Goal: Task Accomplishment & Management: Use online tool/utility

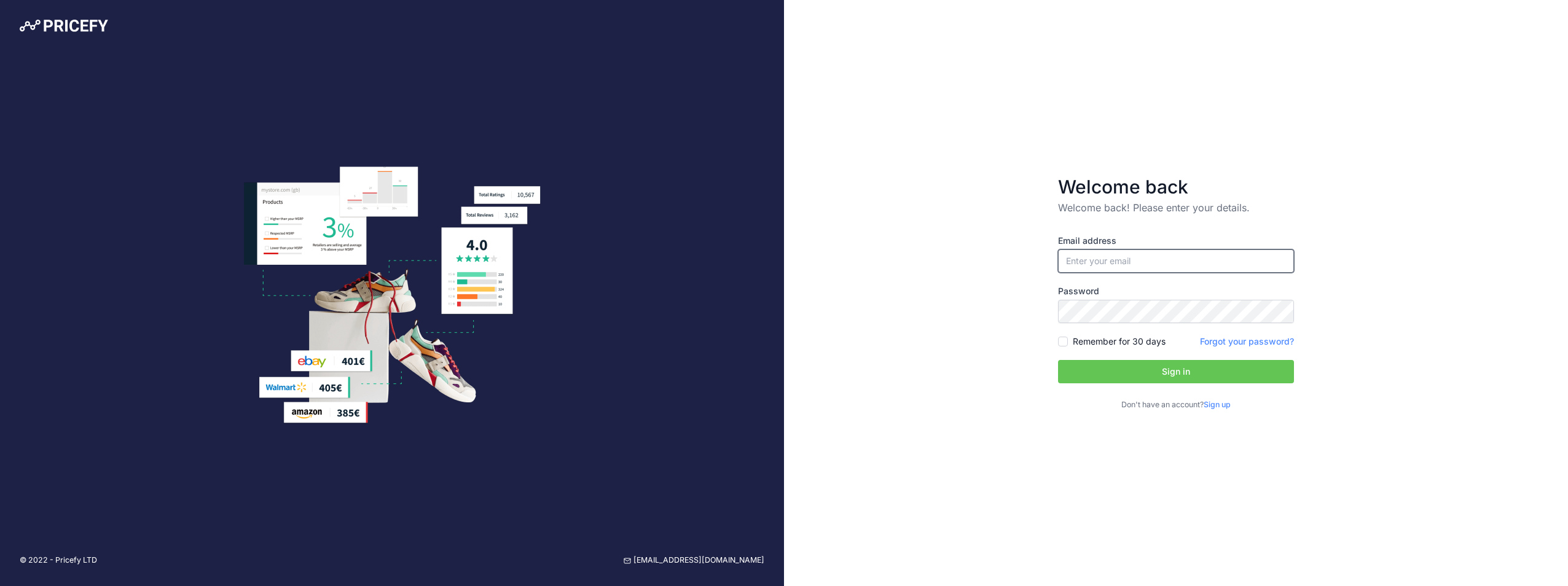
type input "[PERSON_NAME][EMAIL_ADDRESS][PERSON_NAME][DOMAIN_NAME]"
click at [1128, 269] on input "[PERSON_NAME][EMAIL_ADDRESS][PERSON_NAME][DOMAIN_NAME]" at bounding box center [1176, 261] width 236 height 24
drag, startPoint x: 1358, startPoint y: 322, endPoint x: 1352, endPoint y: 324, distance: 6.3
click at [1358, 322] on div "Welcome back Welcome back! Please enter your details. Email address stuart.swab…" at bounding box center [1177, 293] width 784 height 586
click at [1158, 372] on button "Sign in" at bounding box center [1176, 372] width 236 height 24
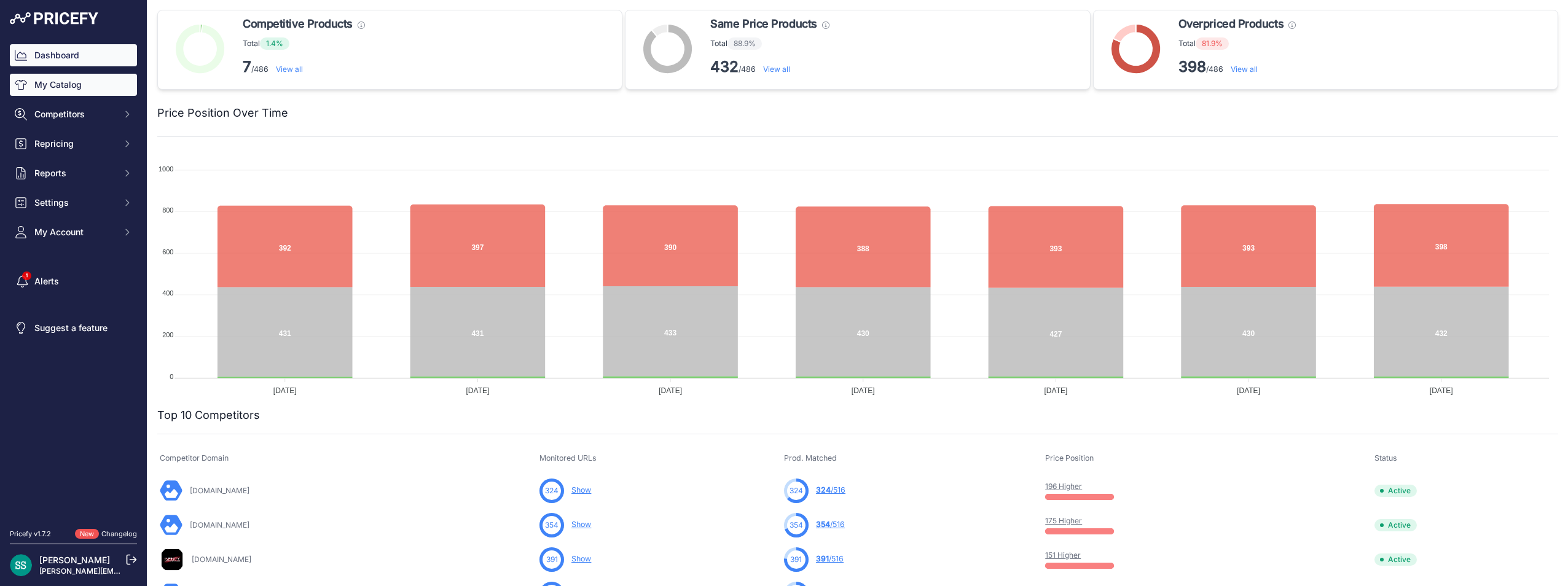
click at [53, 87] on link "My Catalog" at bounding box center [72, 85] width 127 height 23
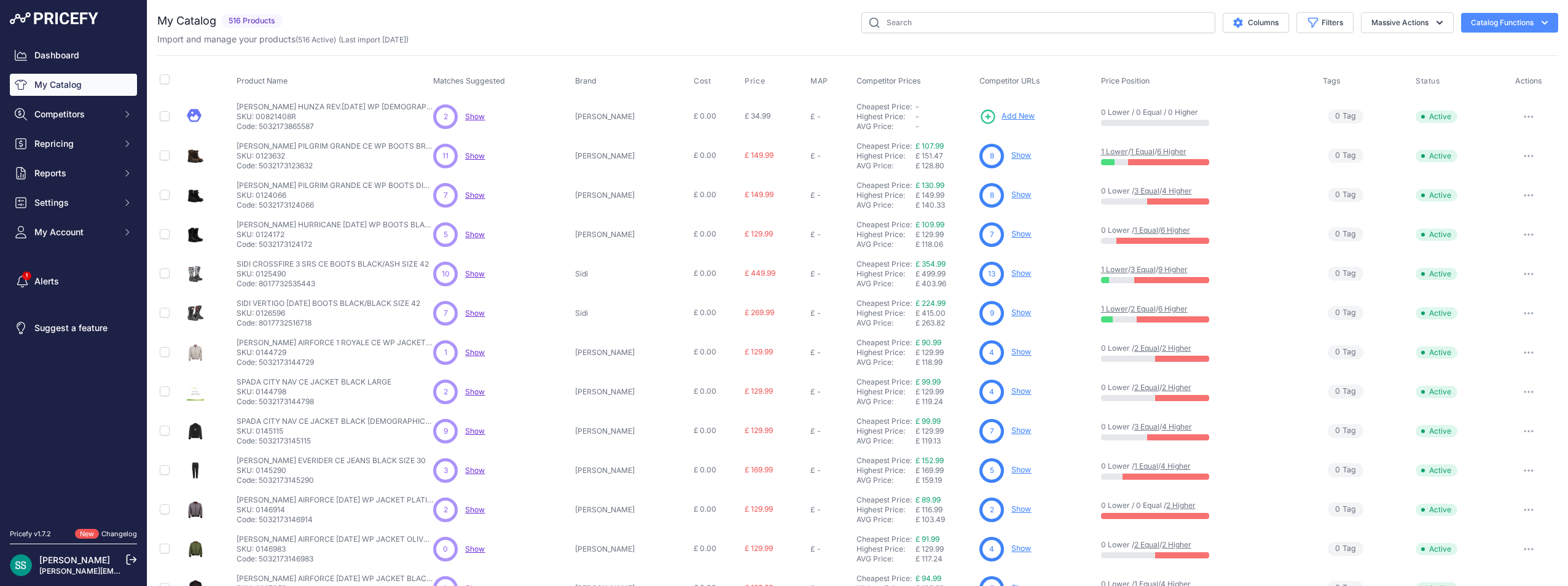
click at [1539, 25] on icon "button" at bounding box center [1544, 23] width 12 height 12
click at [1464, 98] on link "Batch Upload" at bounding box center [1488, 93] width 137 height 23
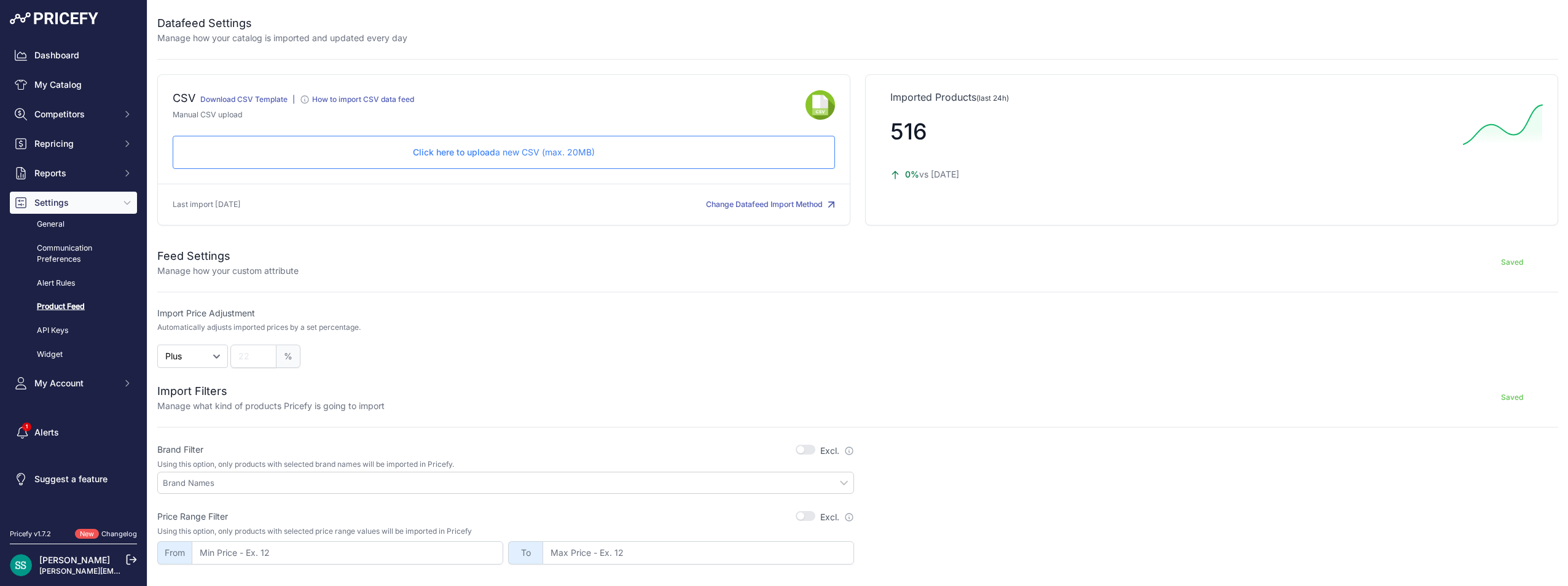
click at [465, 151] on span "Click here to upload" at bounding box center [454, 151] width 83 height 10
click at [277, 100] on link "Download CSV Template" at bounding box center [244, 100] width 87 height 9
click at [75, 86] on link "My Catalog" at bounding box center [72, 85] width 127 height 23
click at [65, 82] on link "My Catalog" at bounding box center [72, 85] width 127 height 23
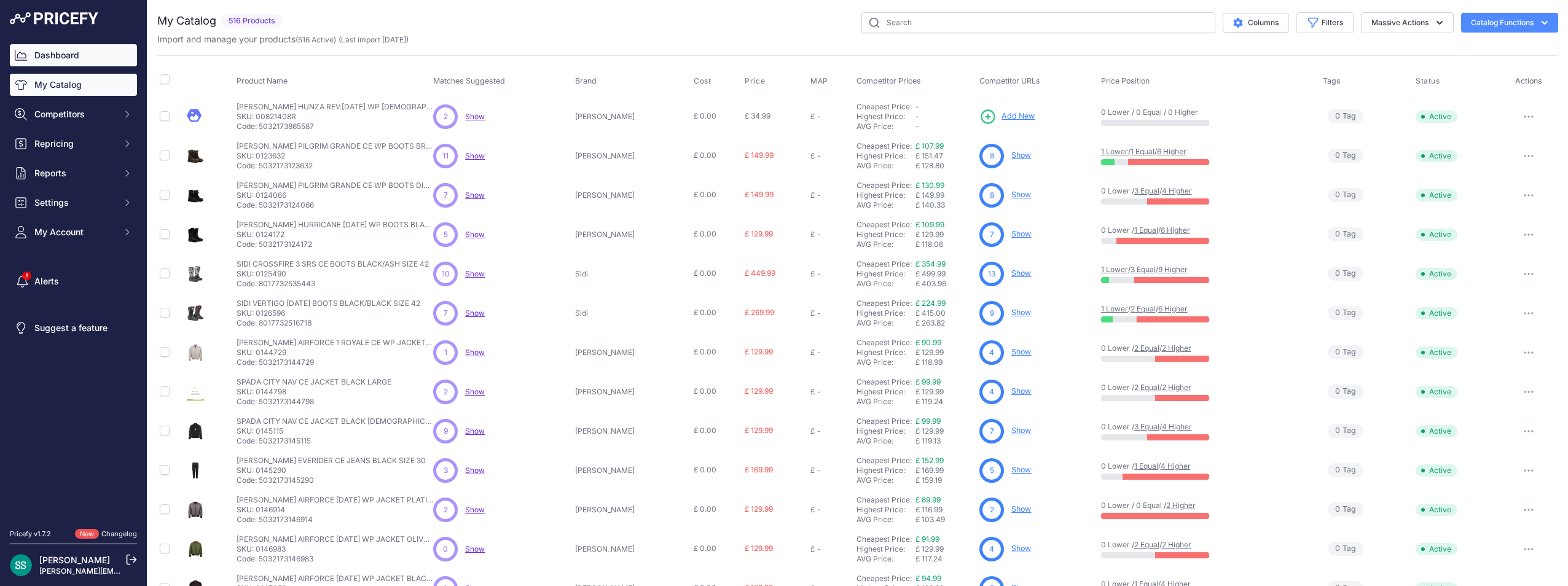
click at [40, 49] on link "Dashboard" at bounding box center [72, 55] width 127 height 23
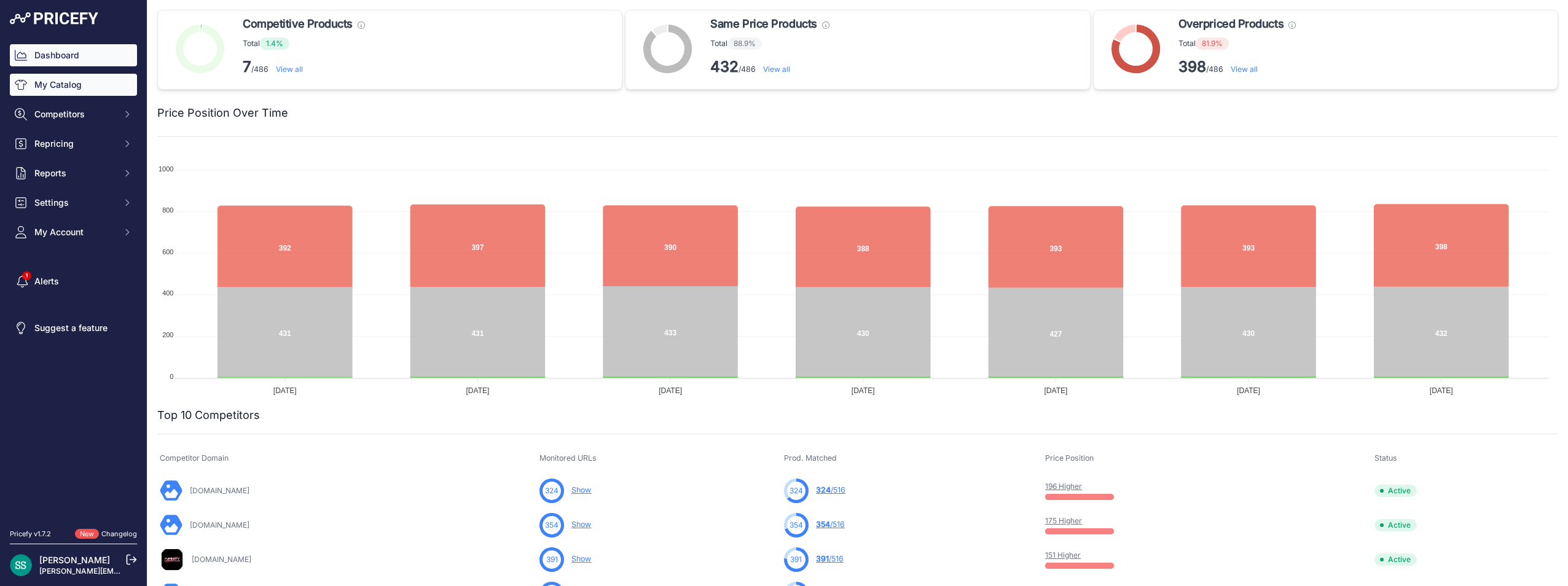
click at [31, 86] on link "My Catalog" at bounding box center [72, 85] width 127 height 23
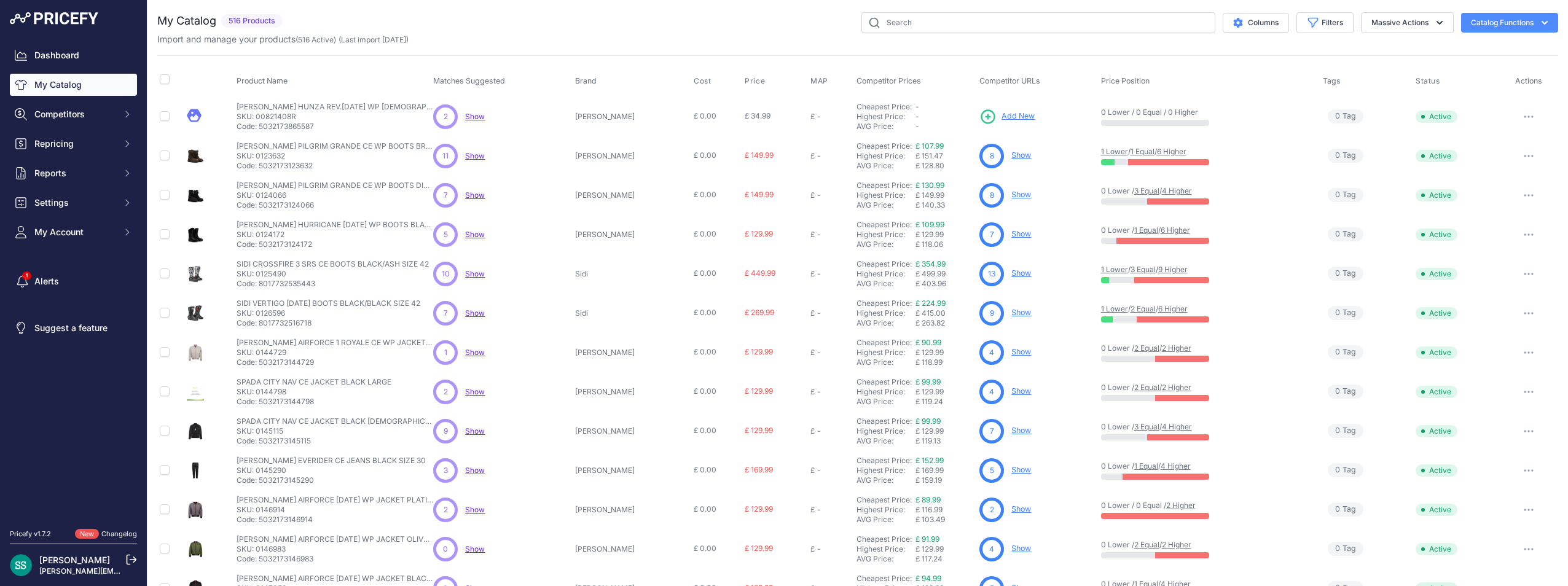
click at [1490, 23] on button "Catalog Functions" at bounding box center [1510, 23] width 97 height 20
click at [1483, 90] on link "Batch Upload" at bounding box center [1488, 93] width 137 height 23
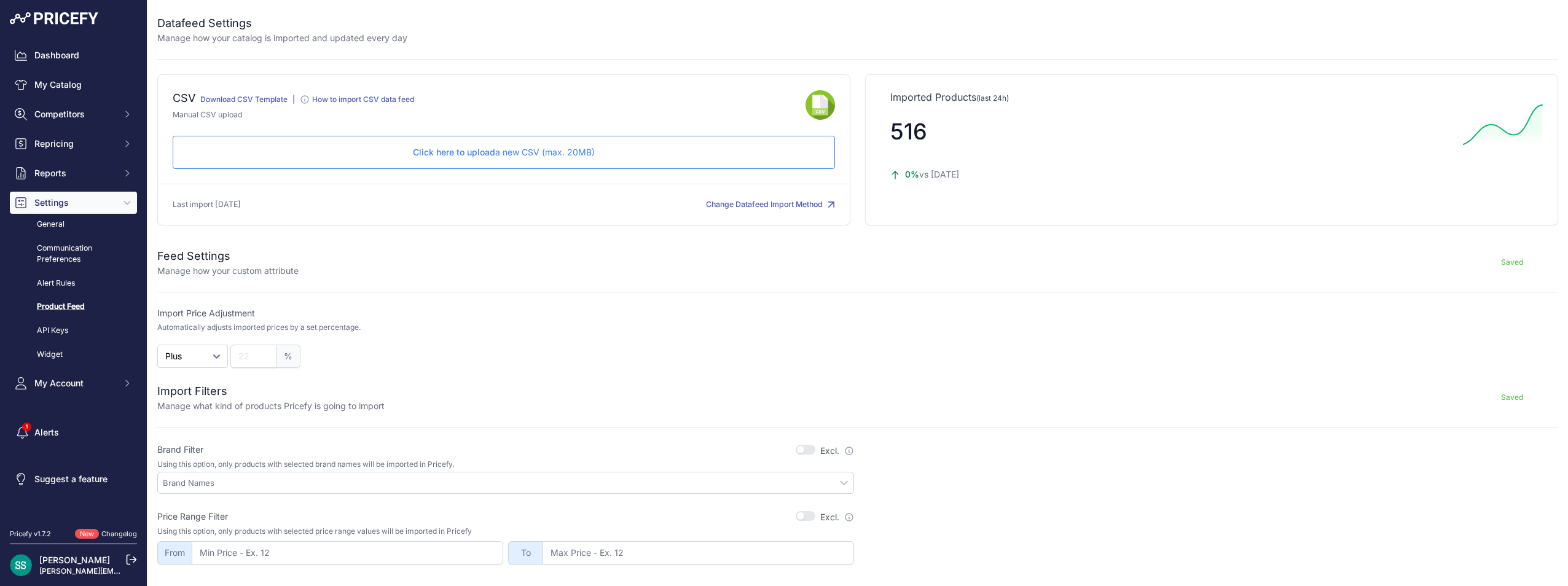
click at [749, 206] on button "Change Datafeed Import Method" at bounding box center [770, 205] width 129 height 11
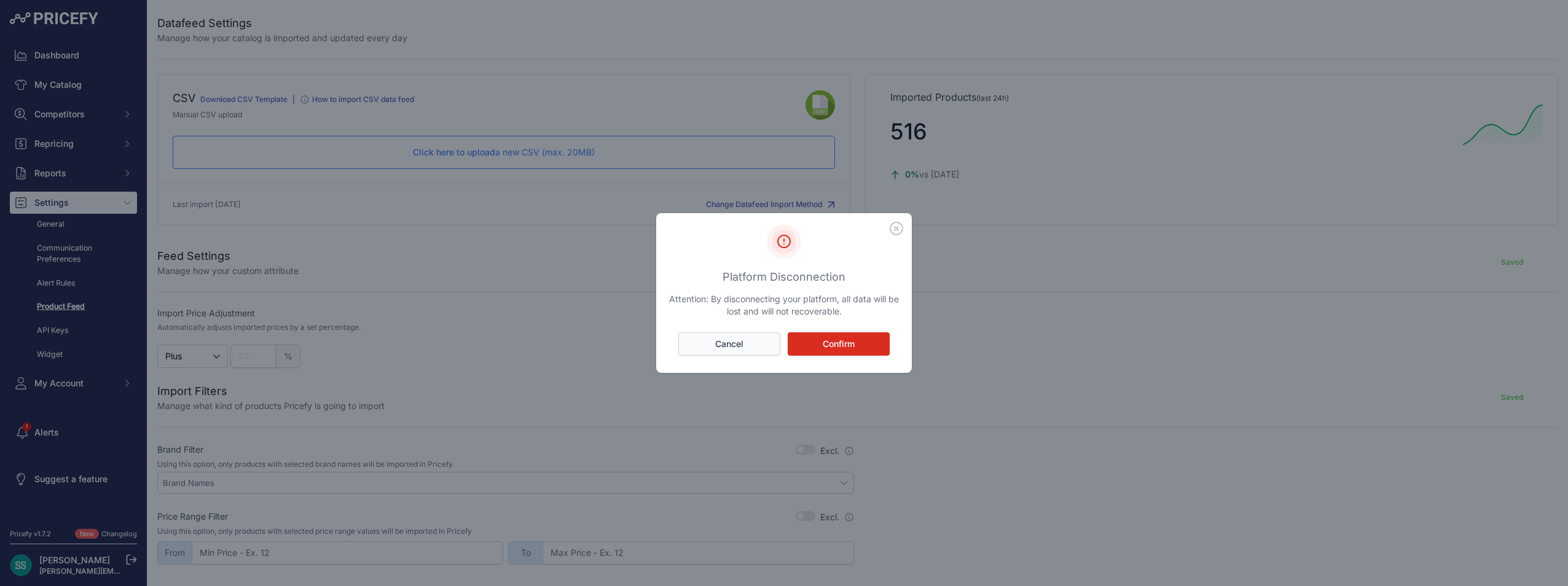
click at [736, 341] on button "Cancel" at bounding box center [729, 343] width 102 height 24
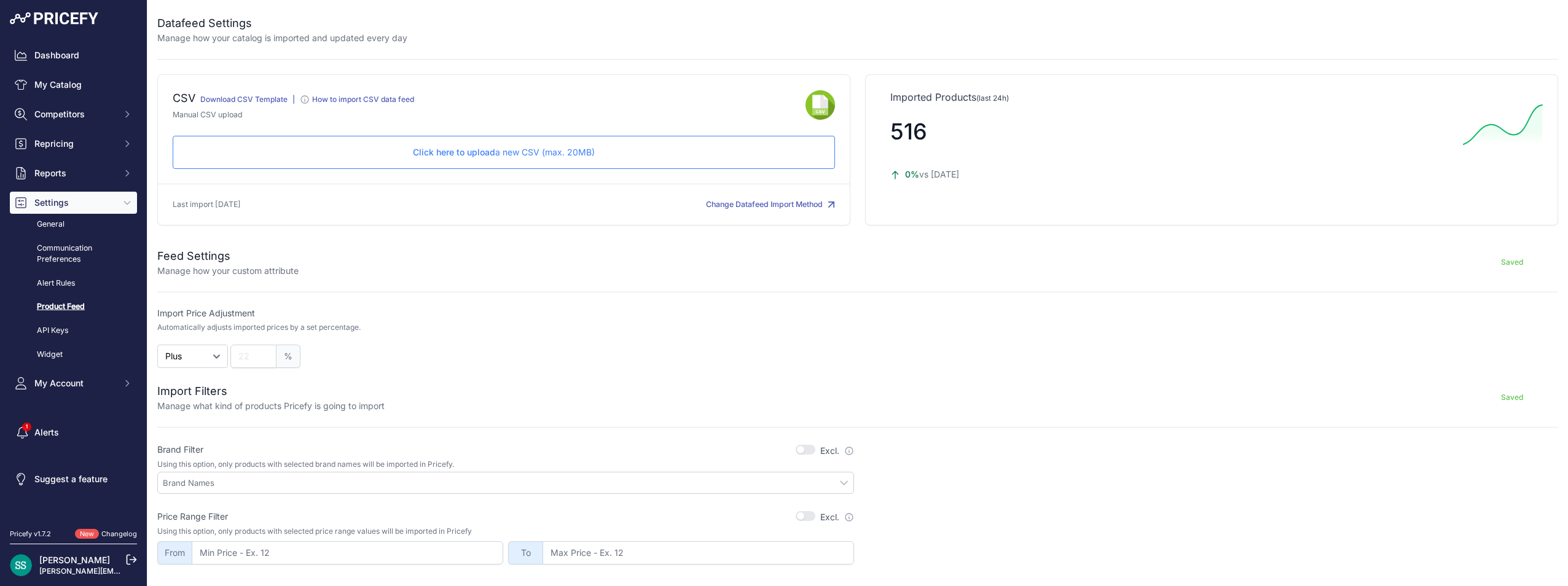
click at [685, 160] on div "Click here to upload a new CSV (max. 20MB) Check and upload in progress..." at bounding box center [504, 151] width 662 height 33
